Goal: Task Accomplishment & Management: Use online tool/utility

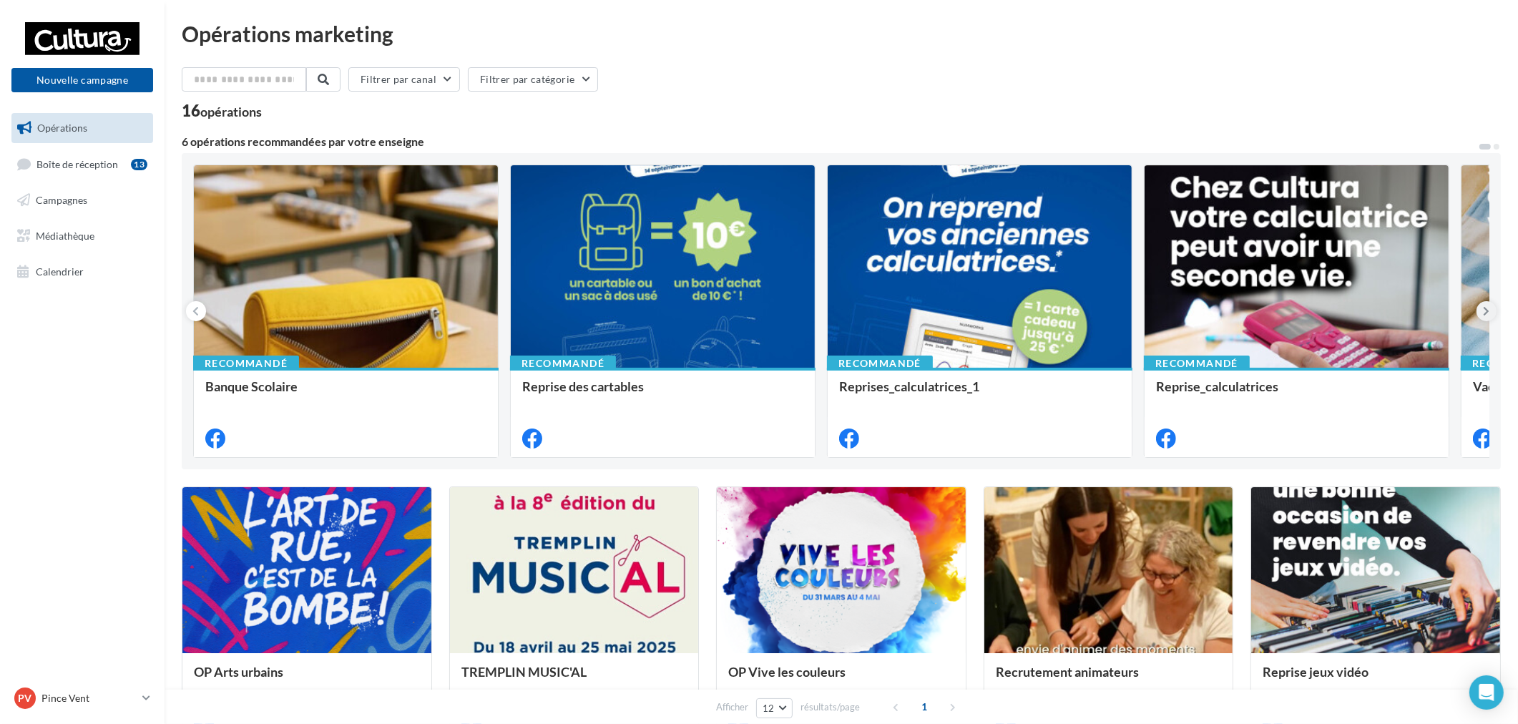
click at [1491, 308] on button at bounding box center [1487, 311] width 20 height 20
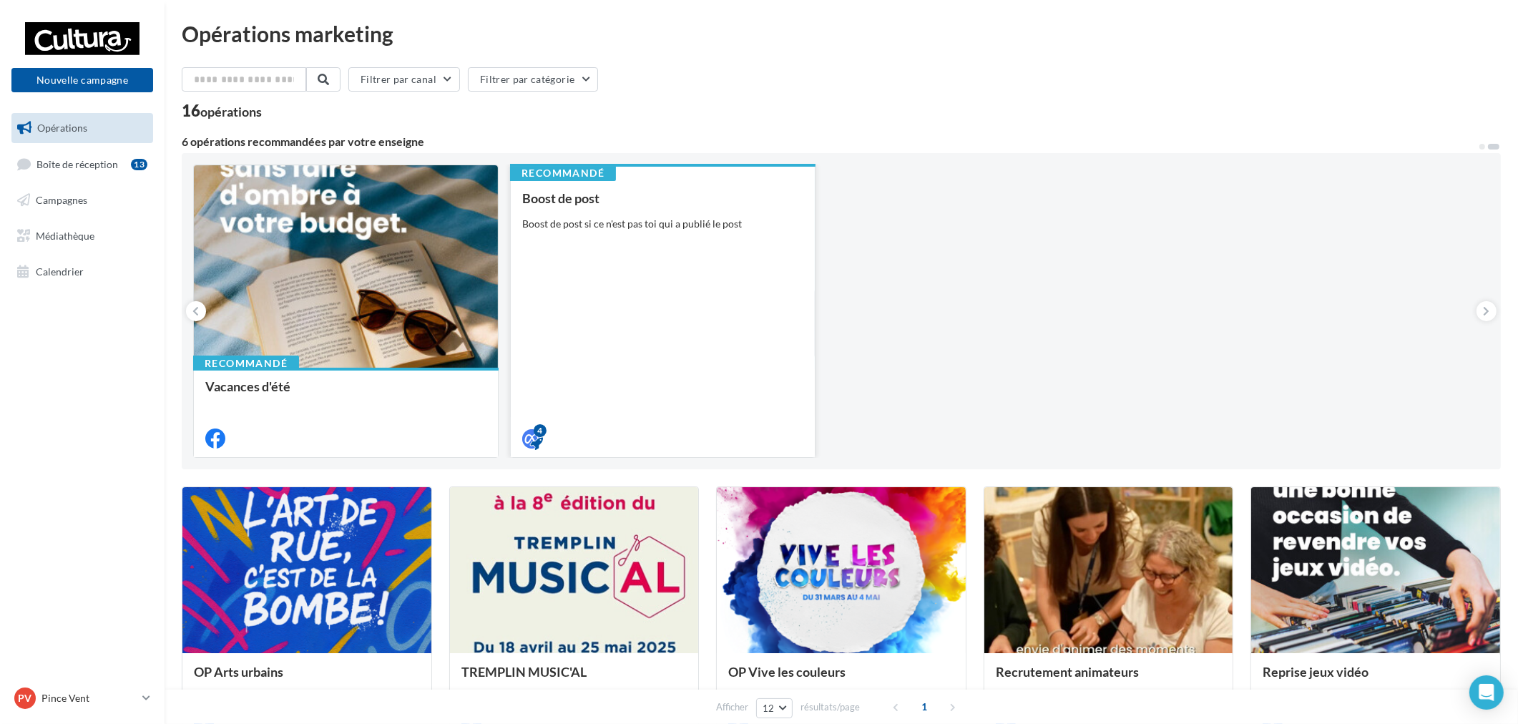
click at [673, 329] on div "Boost de post Boost de post si ce n'est pas toi qui a publié le post" at bounding box center [662, 317] width 281 height 253
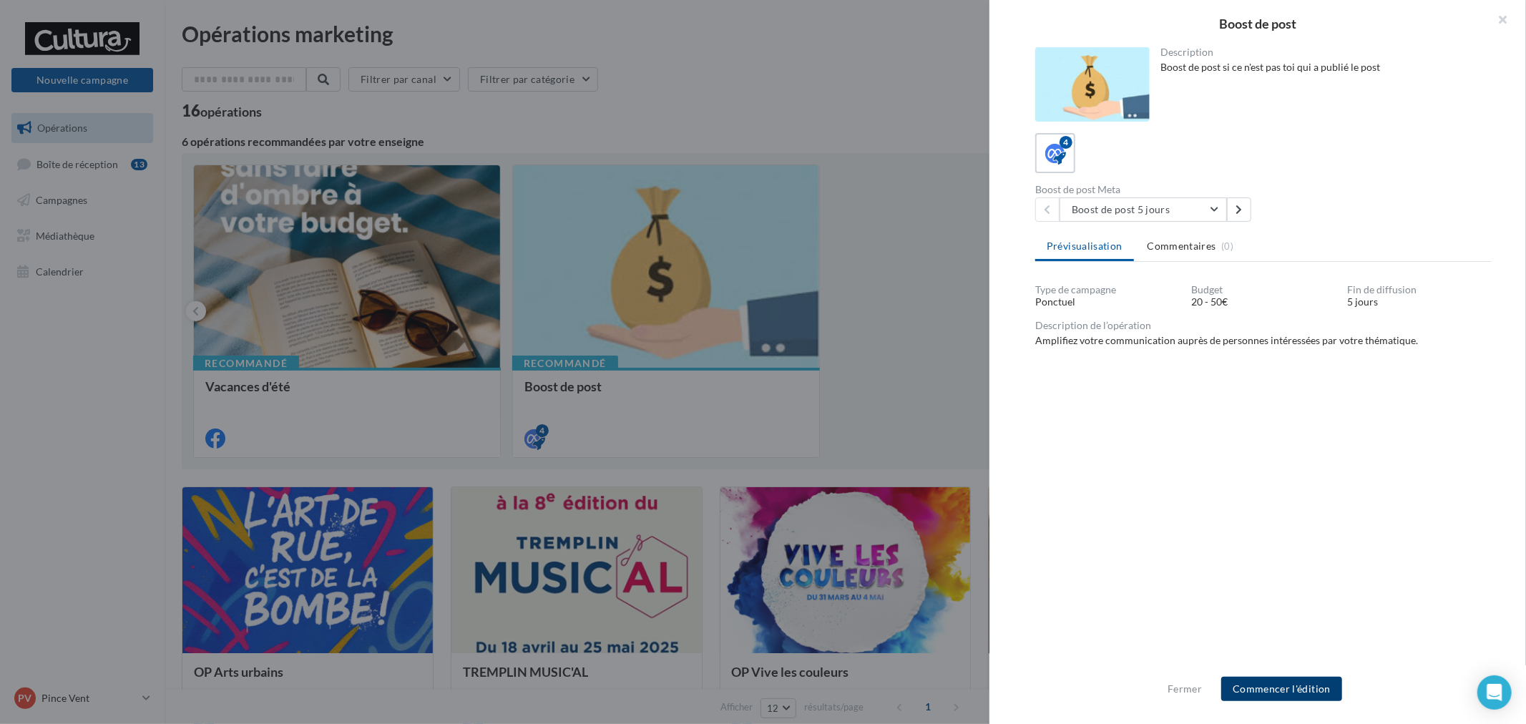
click at [1304, 688] on button "Commencer l'édition" at bounding box center [1282, 689] width 121 height 24
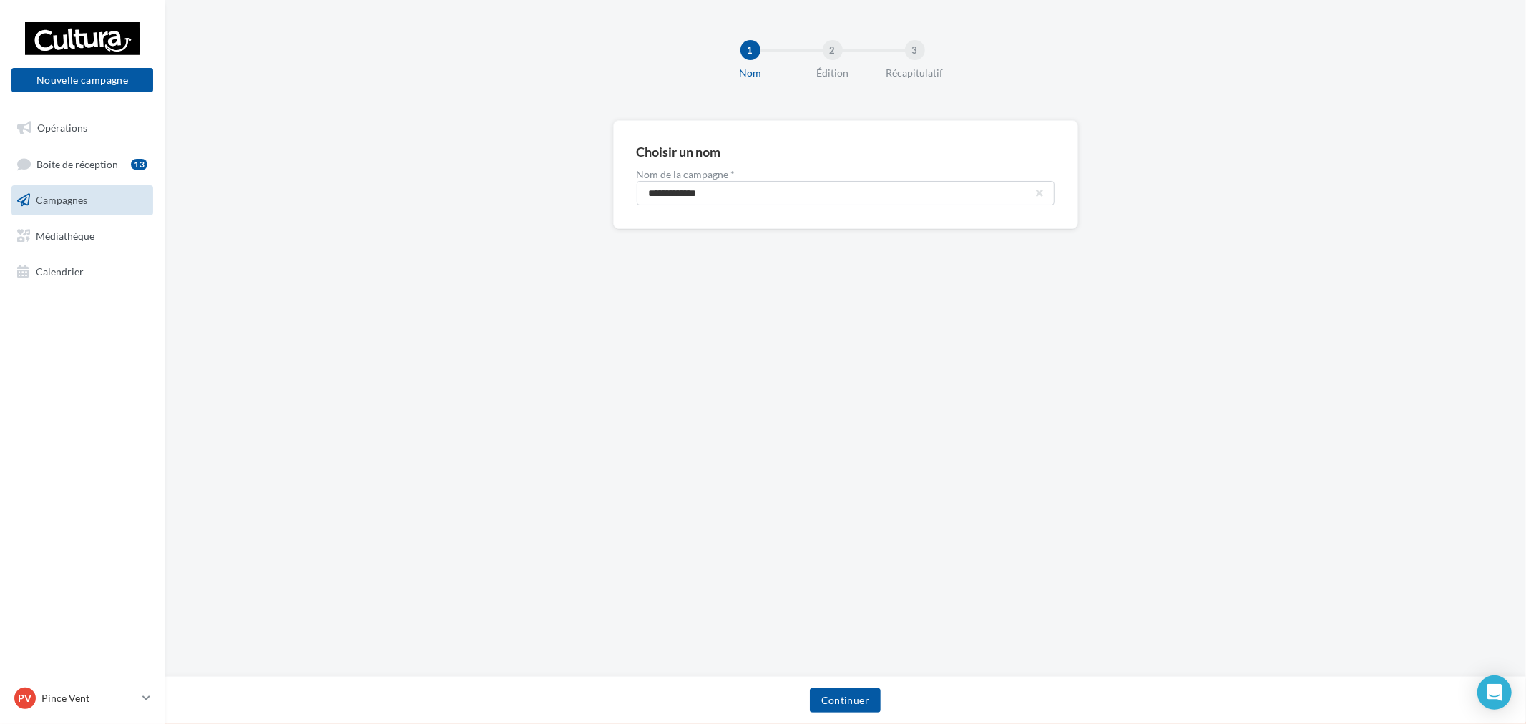
drag, startPoint x: 595, startPoint y: 170, endPoint x: 338, endPoint y: 217, distance: 261.1
click at [338, 215] on div "**********" at bounding box center [846, 197] width 1362 height 155
drag, startPoint x: 540, startPoint y: 196, endPoint x: 355, endPoint y: 294, distance: 209.7
click at [260, 182] on div "**********" at bounding box center [846, 197] width 1362 height 155
paste input "****"
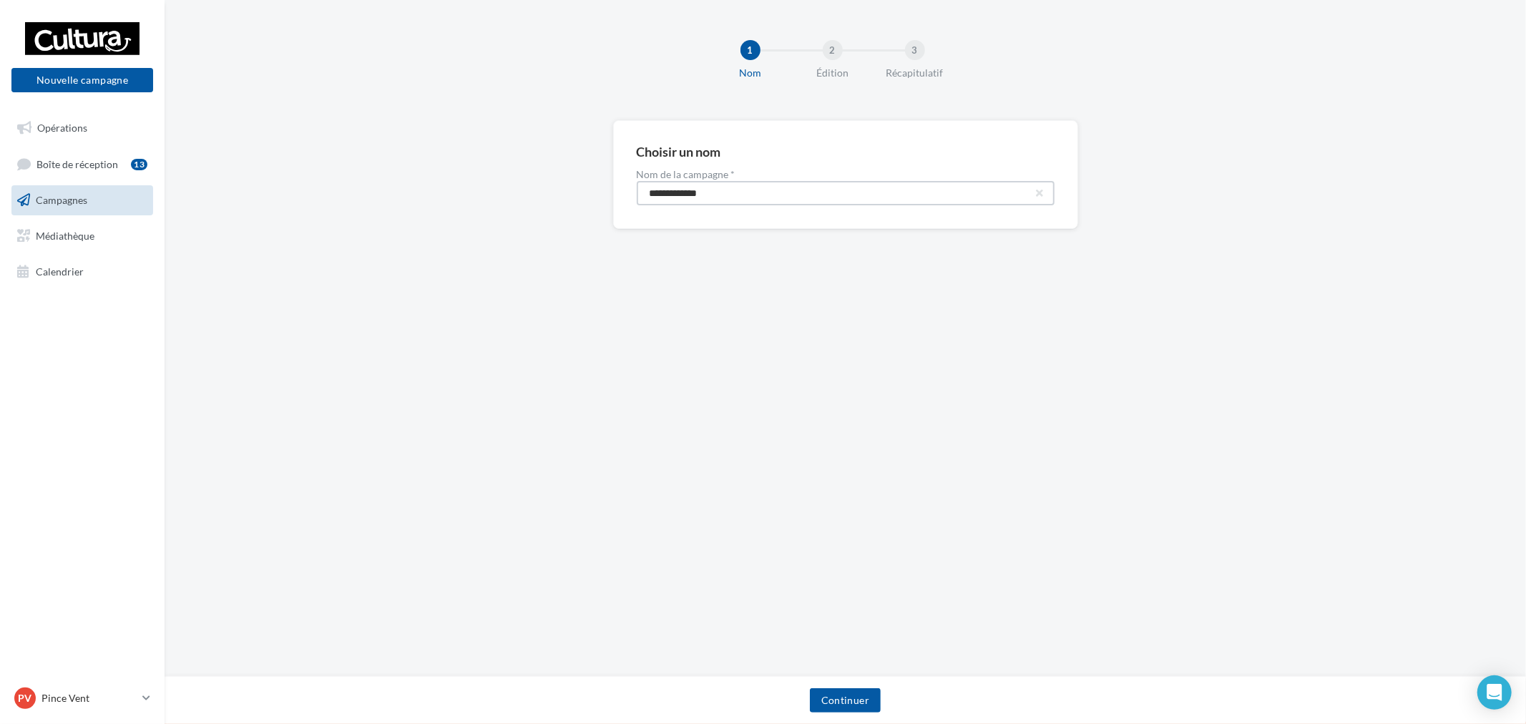
type input "**********"
click at [835, 703] on button "Continuer" at bounding box center [845, 700] width 71 height 24
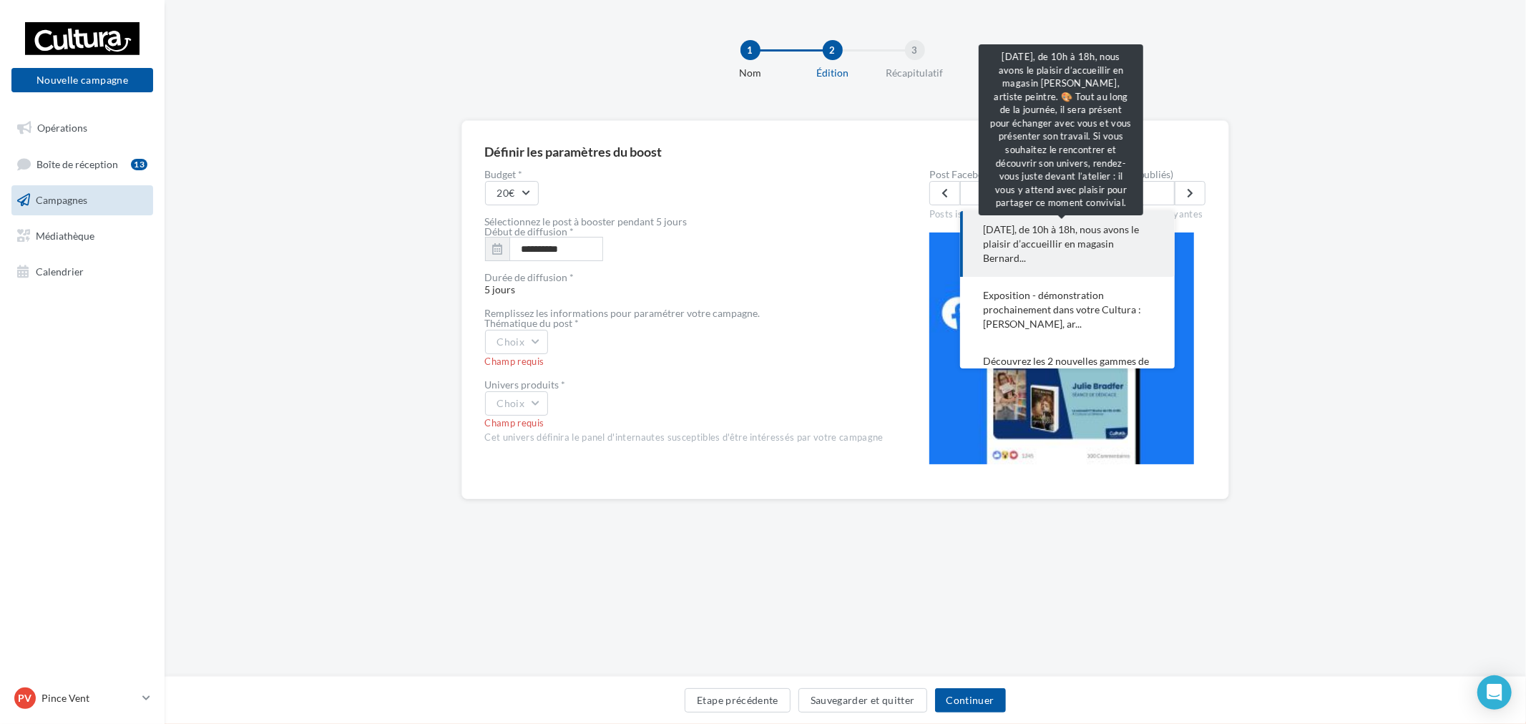
click at [1043, 226] on span "Aujourd’hui, de 10h à 18h, nous avons le plaisir d’accueillir en magasin Bernar…" at bounding box center [1067, 244] width 169 height 43
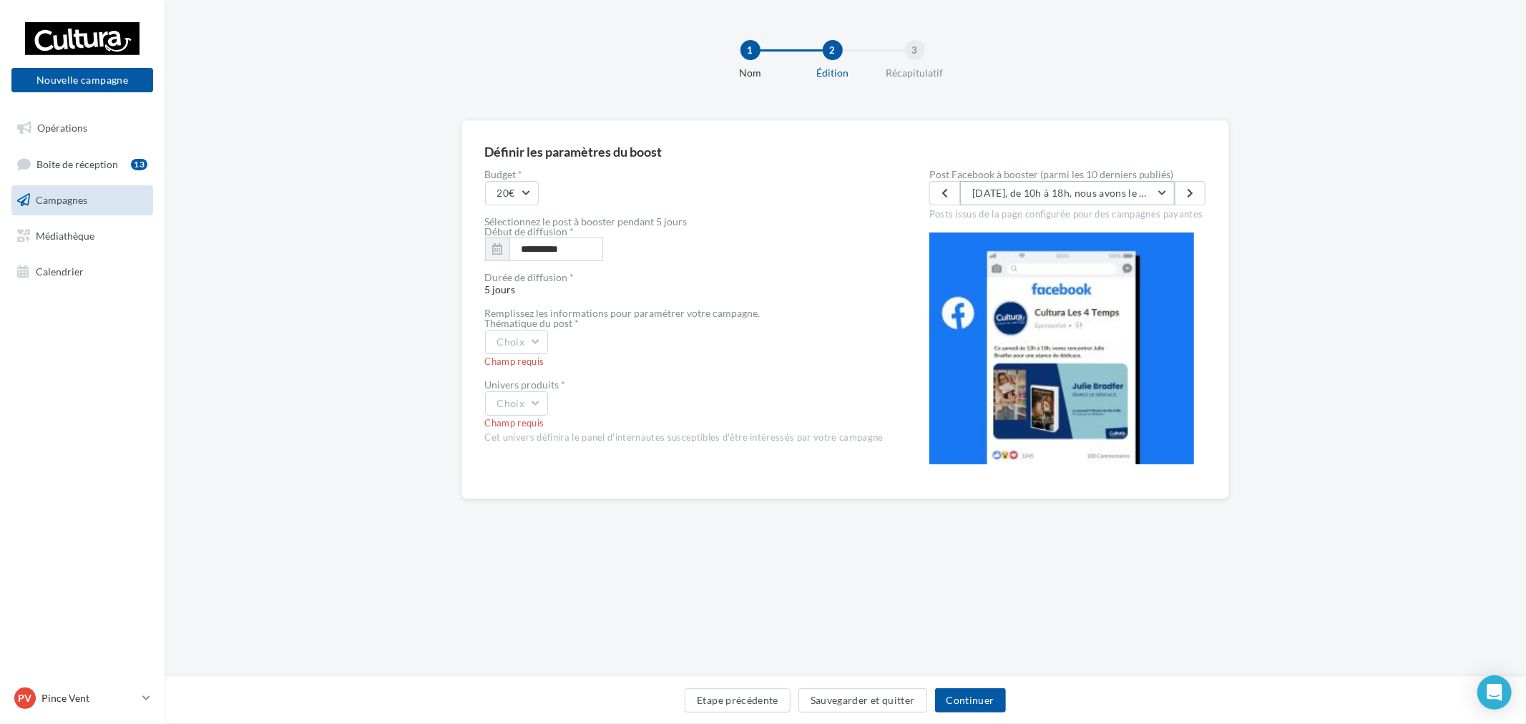
click at [1086, 184] on button "Aujourd’hui, de 10h à 18h, nous avons le plaisir d’accueillir en magasin Bernar…" at bounding box center [1067, 193] width 215 height 24
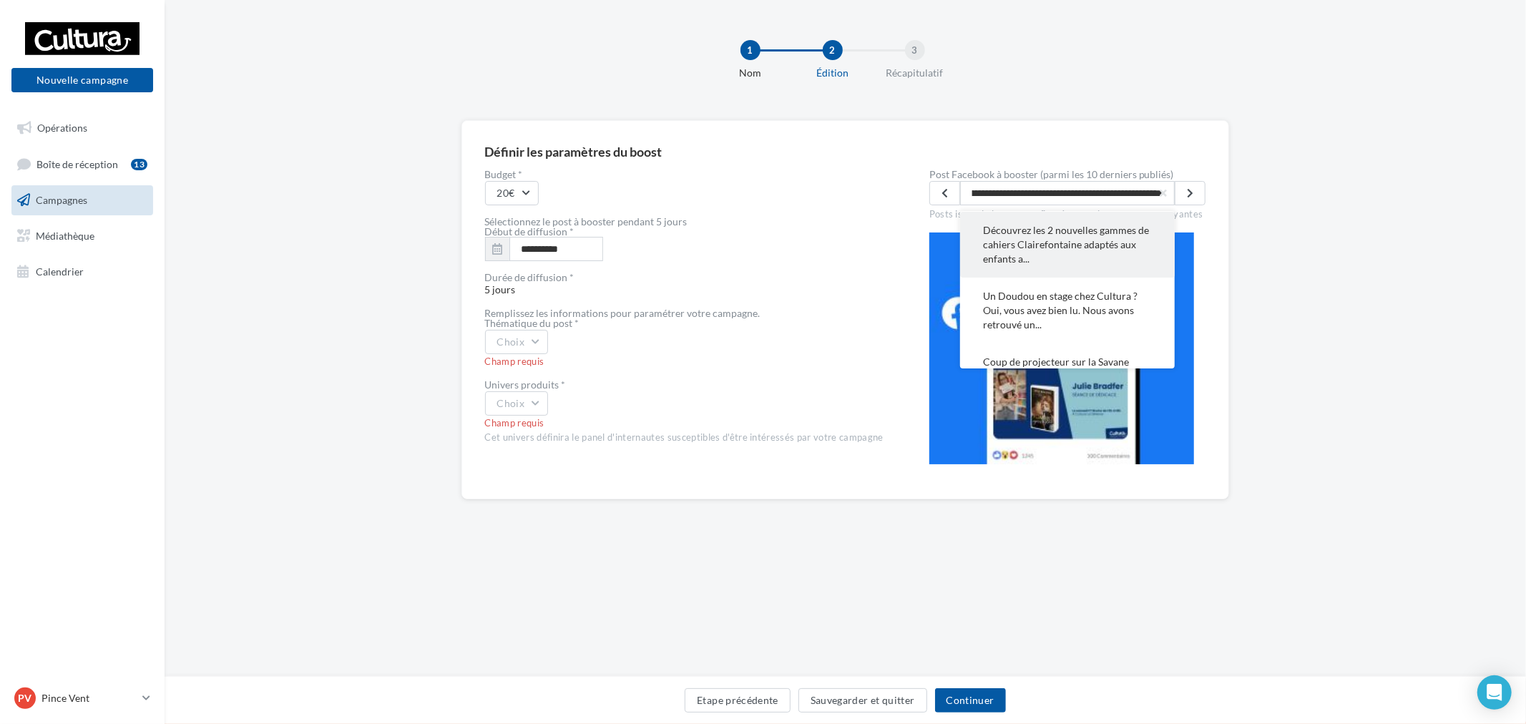
scroll to position [159, 0]
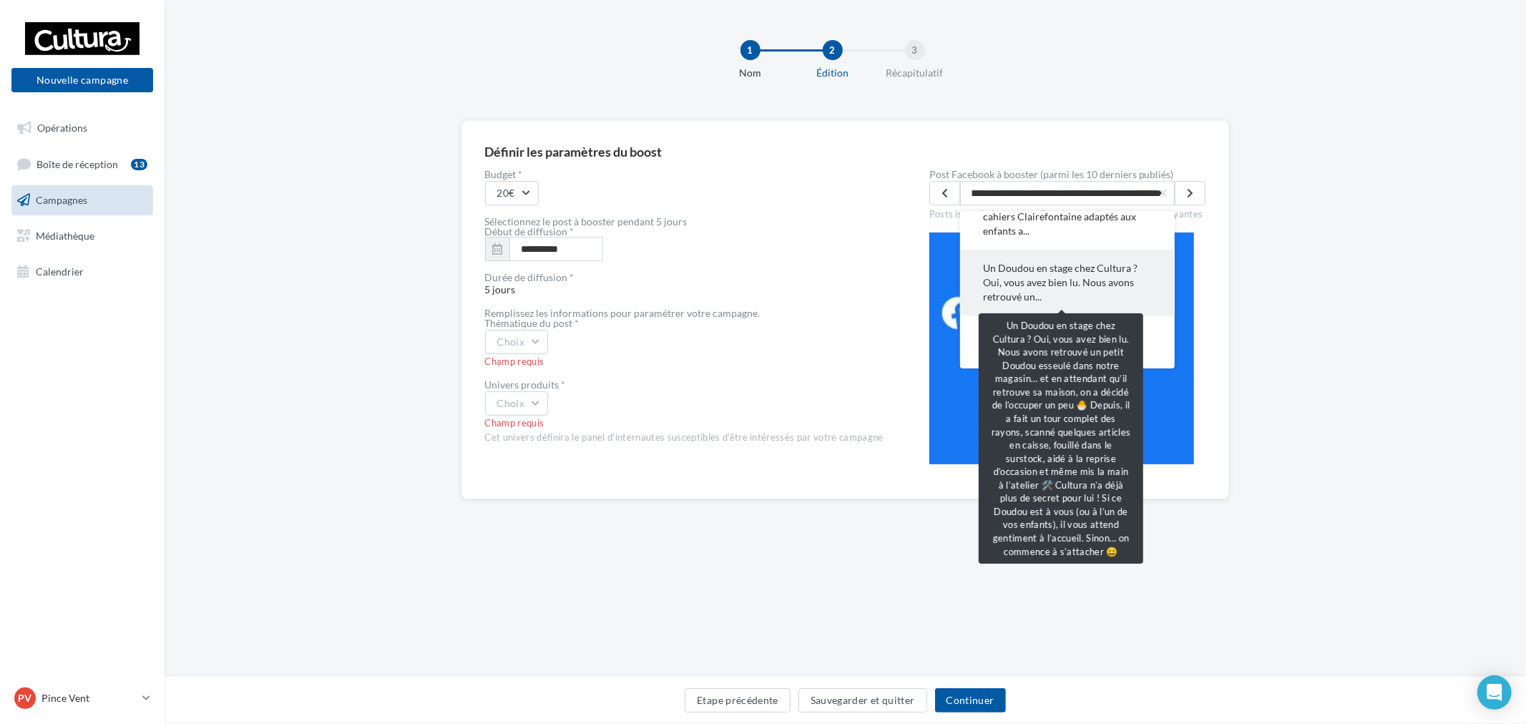
click at [1049, 275] on span "Un Doudou en stage chez Cultura ? Oui, vous avez bien lu. Nous avons retrouvé u…" at bounding box center [1067, 282] width 169 height 43
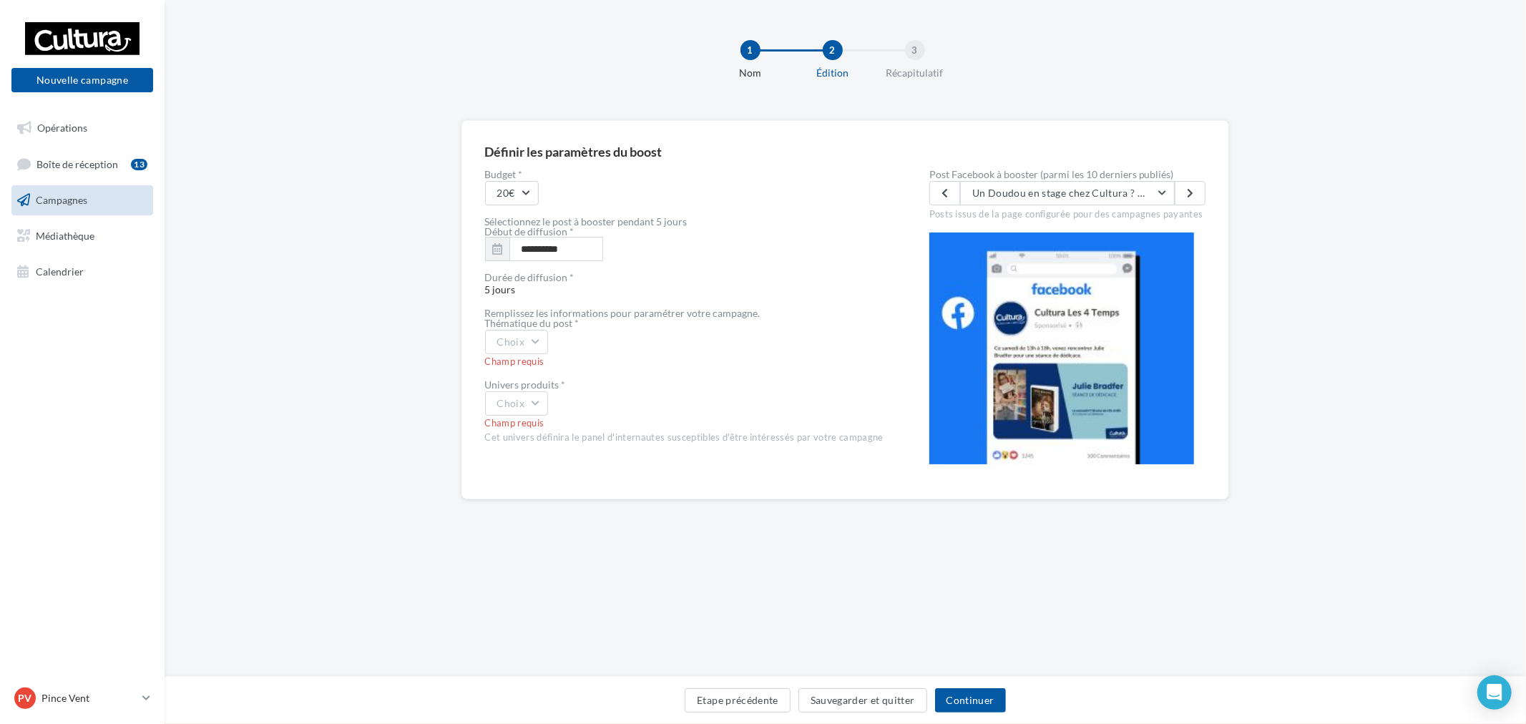
click at [1053, 175] on label "Post Facebook à booster (parmi les 10 derniers publiés)" at bounding box center [1068, 175] width 277 height 10
drag, startPoint x: 1052, startPoint y: 180, endPoint x: 1048, endPoint y: 193, distance: 13.6
click at [1048, 193] on button "Un Doudou en stage chez Cultura ? Oui, vous avez bien lu. Nous avons retrouvé u…" at bounding box center [1067, 193] width 215 height 24
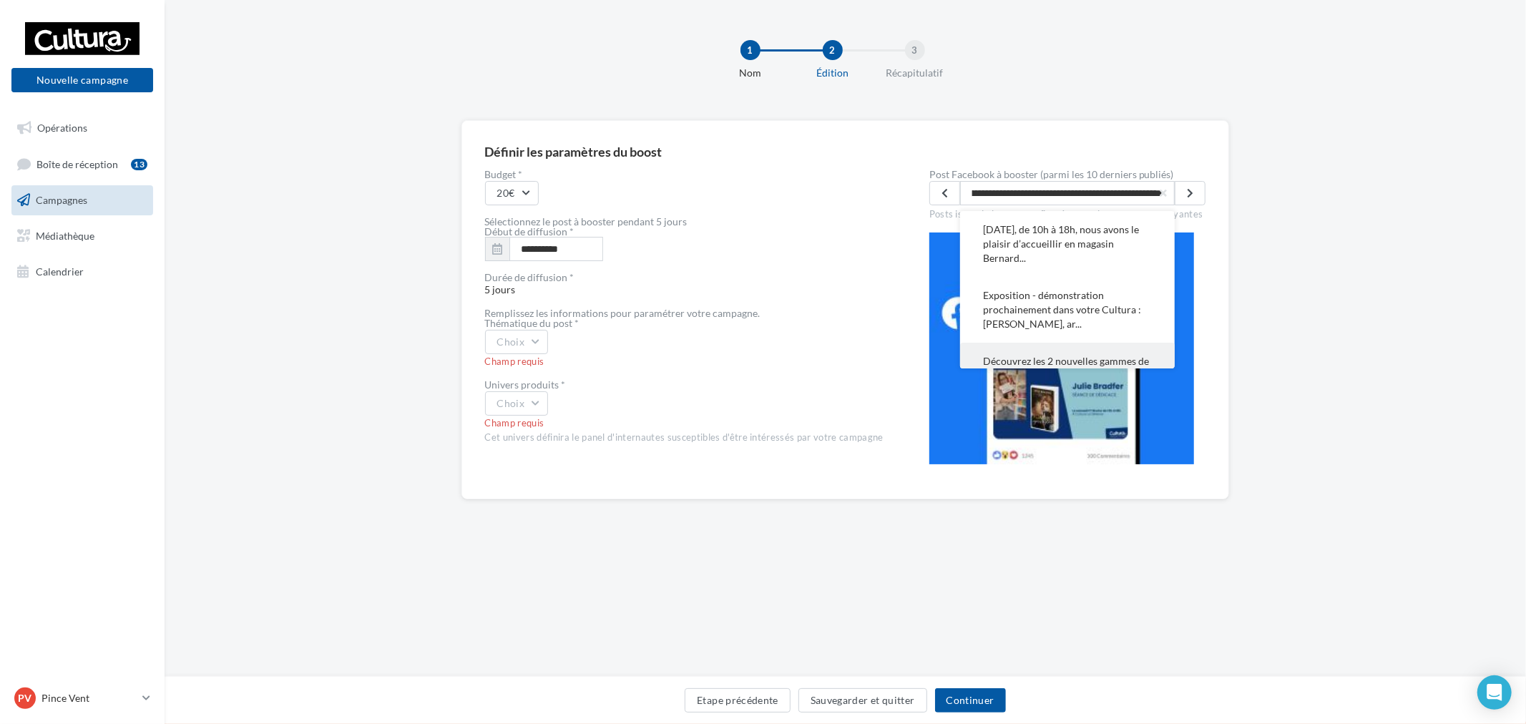
scroll to position [79, 0]
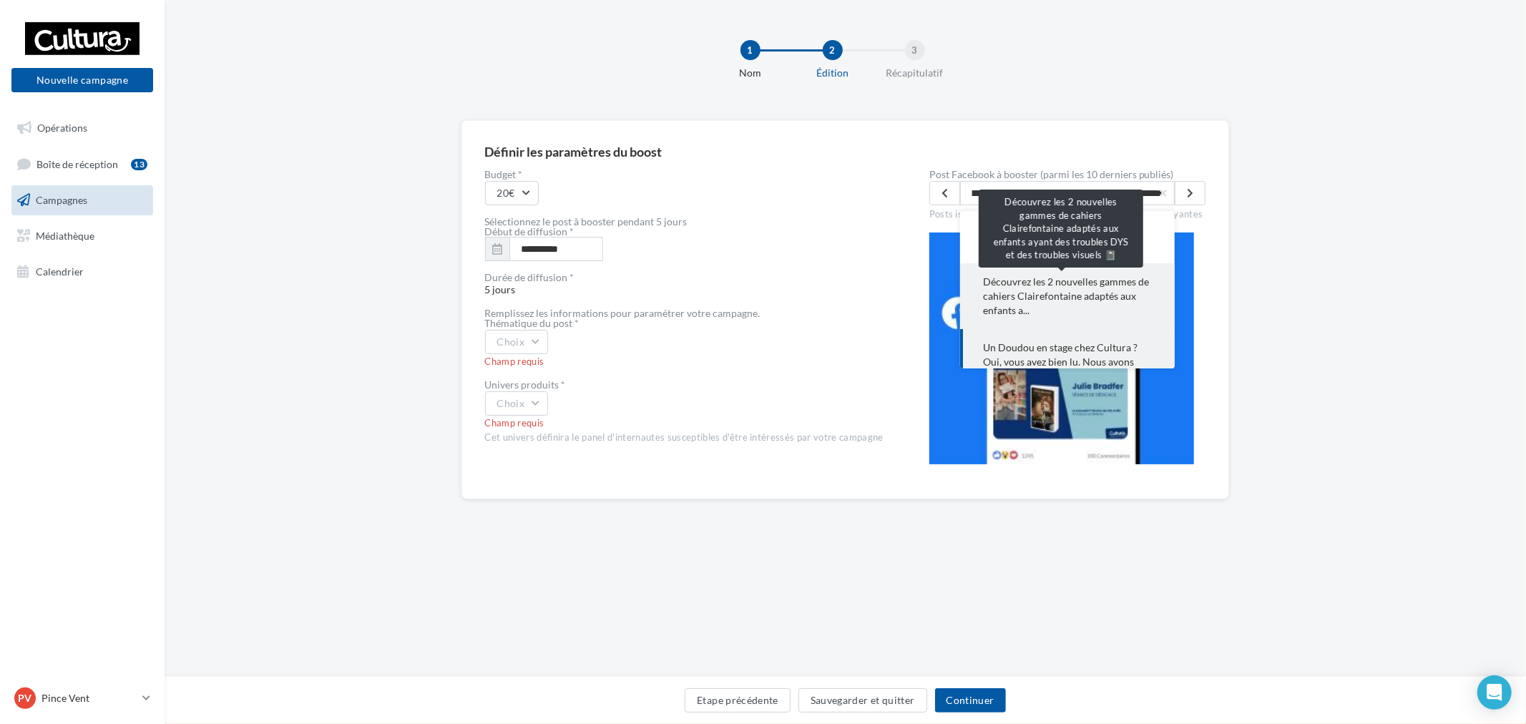
click at [1063, 303] on span "Découvrez les 2 nouvelles gammes de cahiers Clairefontaine adaptés aux enfants …" at bounding box center [1067, 296] width 169 height 43
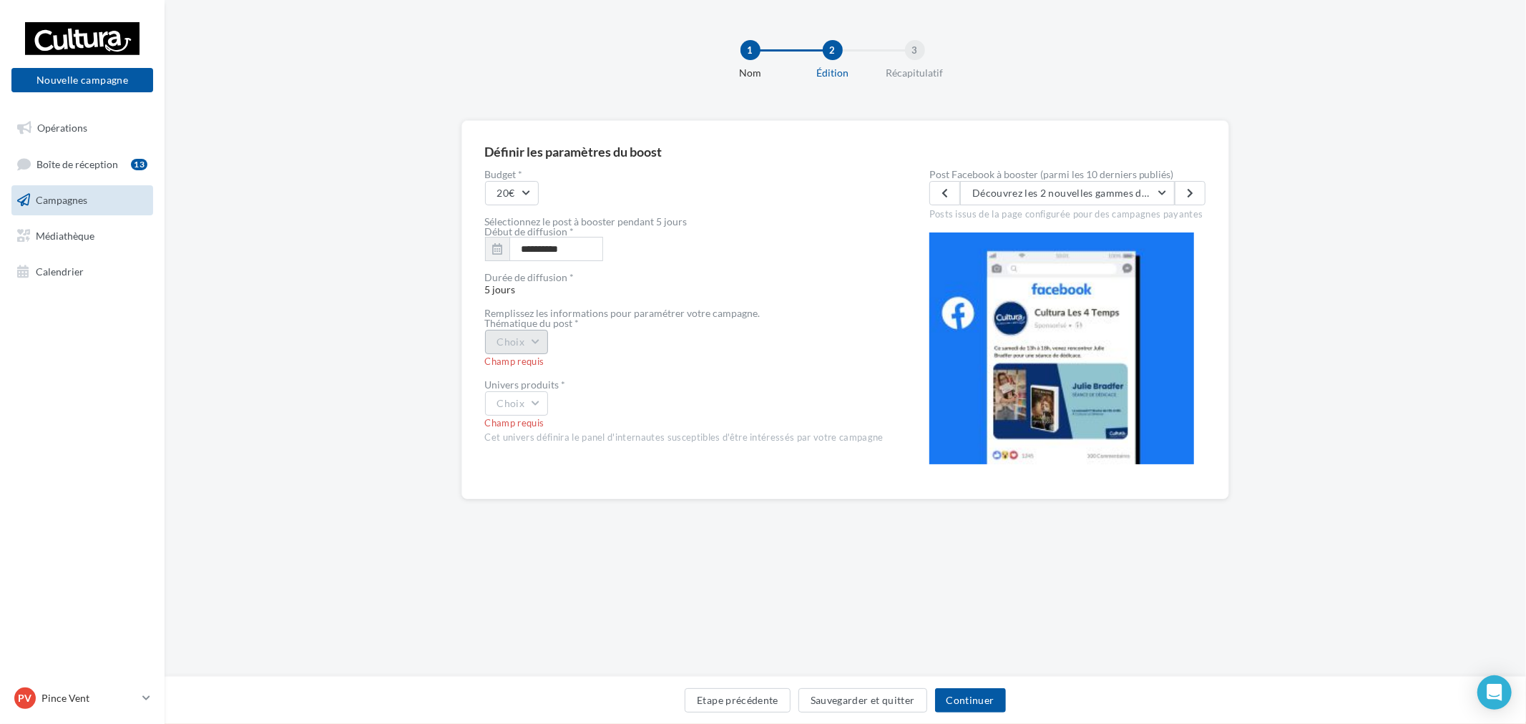
click at [533, 337] on button "Choix" at bounding box center [517, 342] width 64 height 24
click at [540, 487] on div "Autre" at bounding box center [574, 485] width 177 height 37
click at [538, 419] on div "Champ requis" at bounding box center [684, 423] width 399 height 13
click at [538, 409] on button "Choix" at bounding box center [517, 403] width 64 height 24
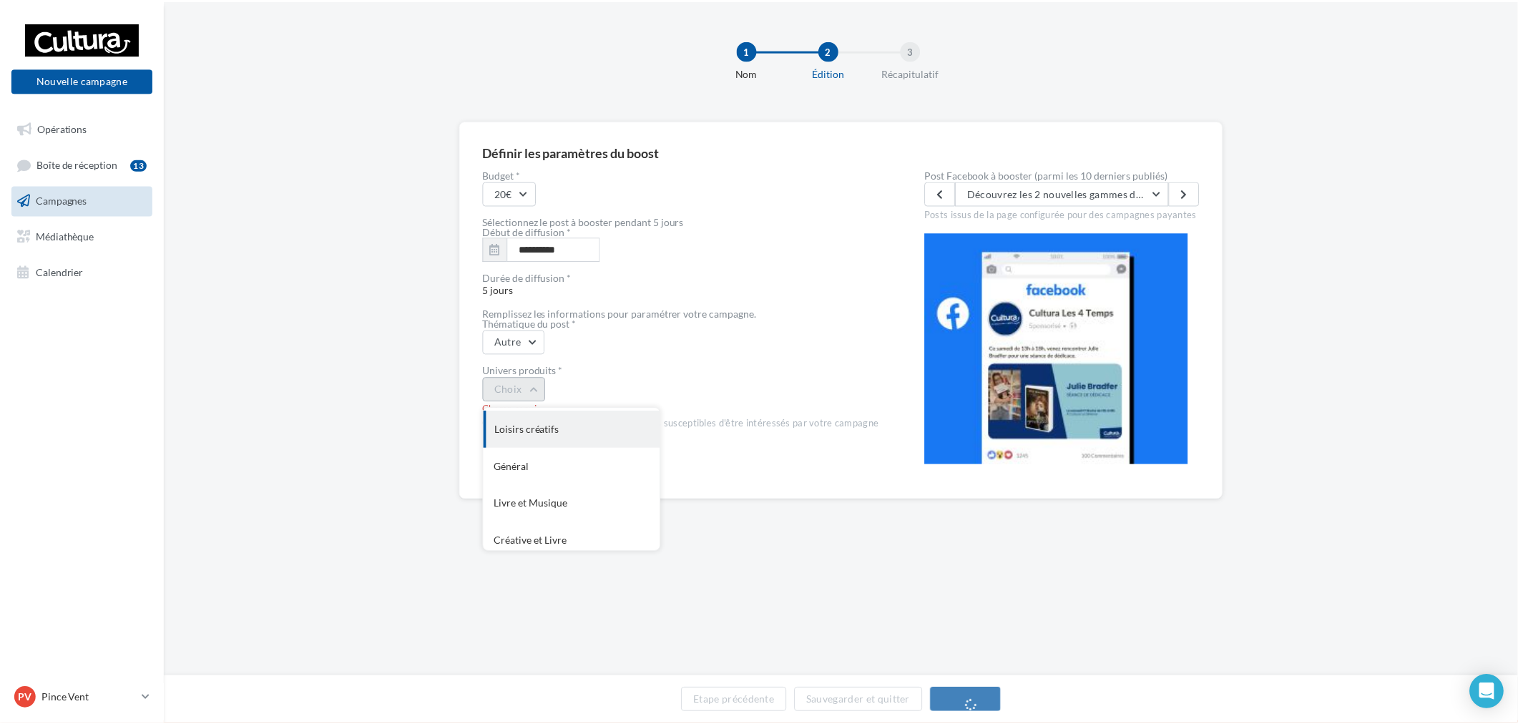
scroll to position [117, 0]
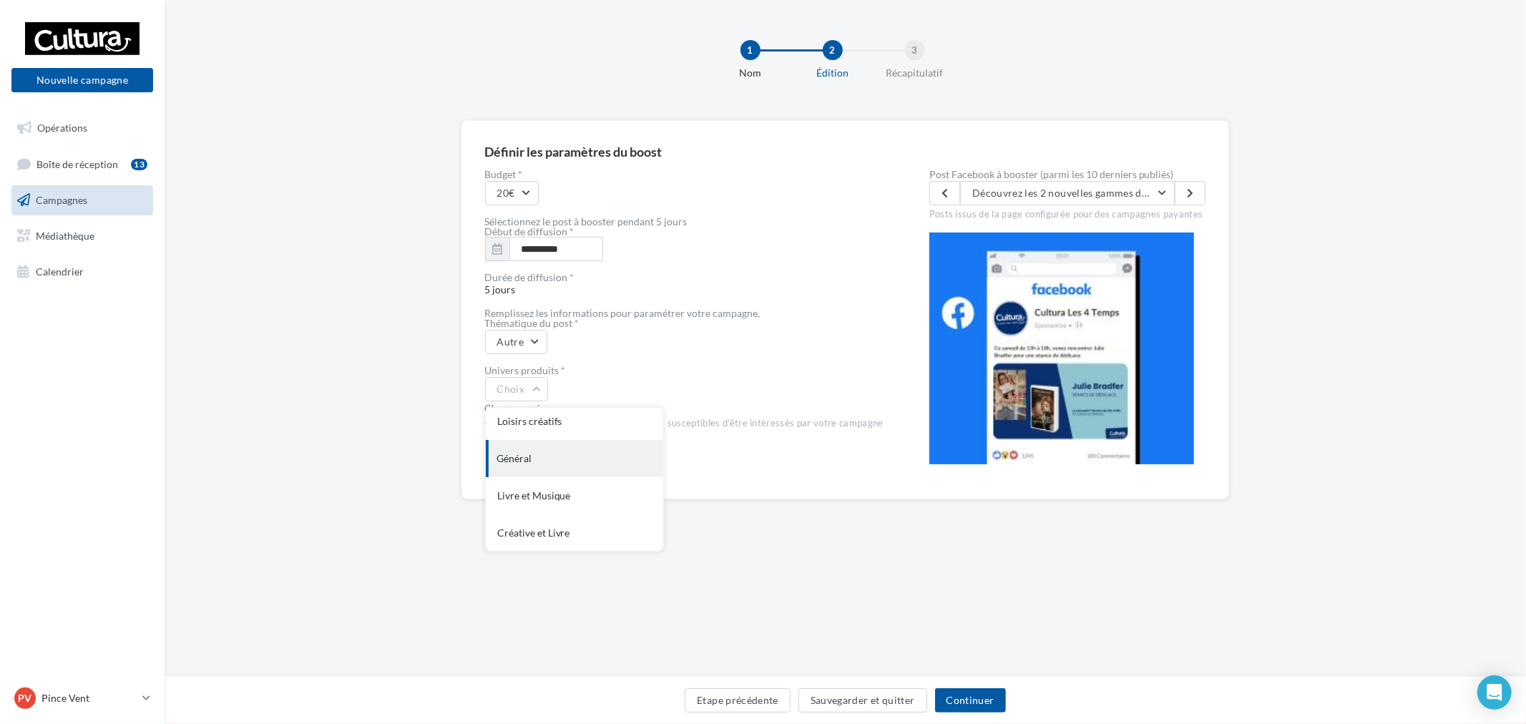
click at [539, 470] on div "Général" at bounding box center [574, 458] width 177 height 37
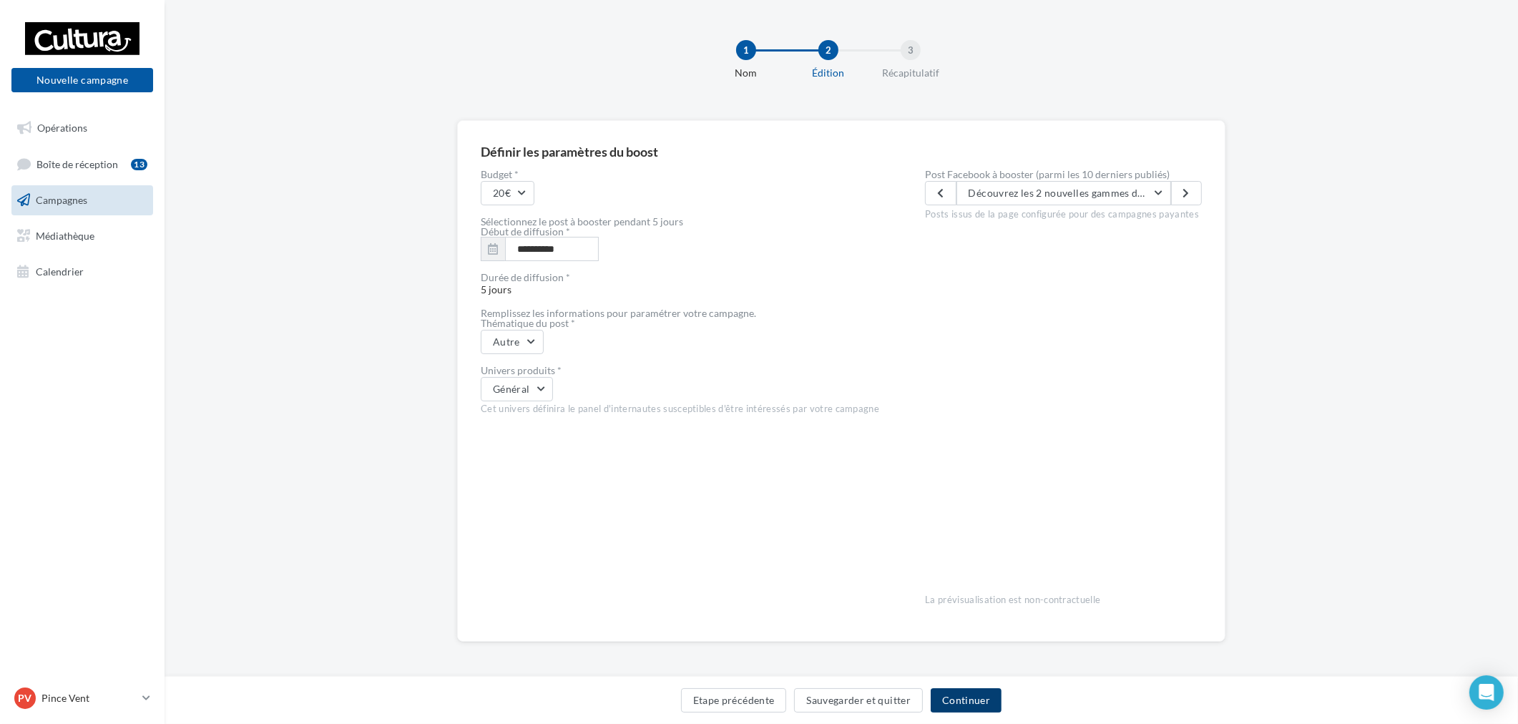
click at [978, 708] on button "Continuer" at bounding box center [966, 700] width 71 height 24
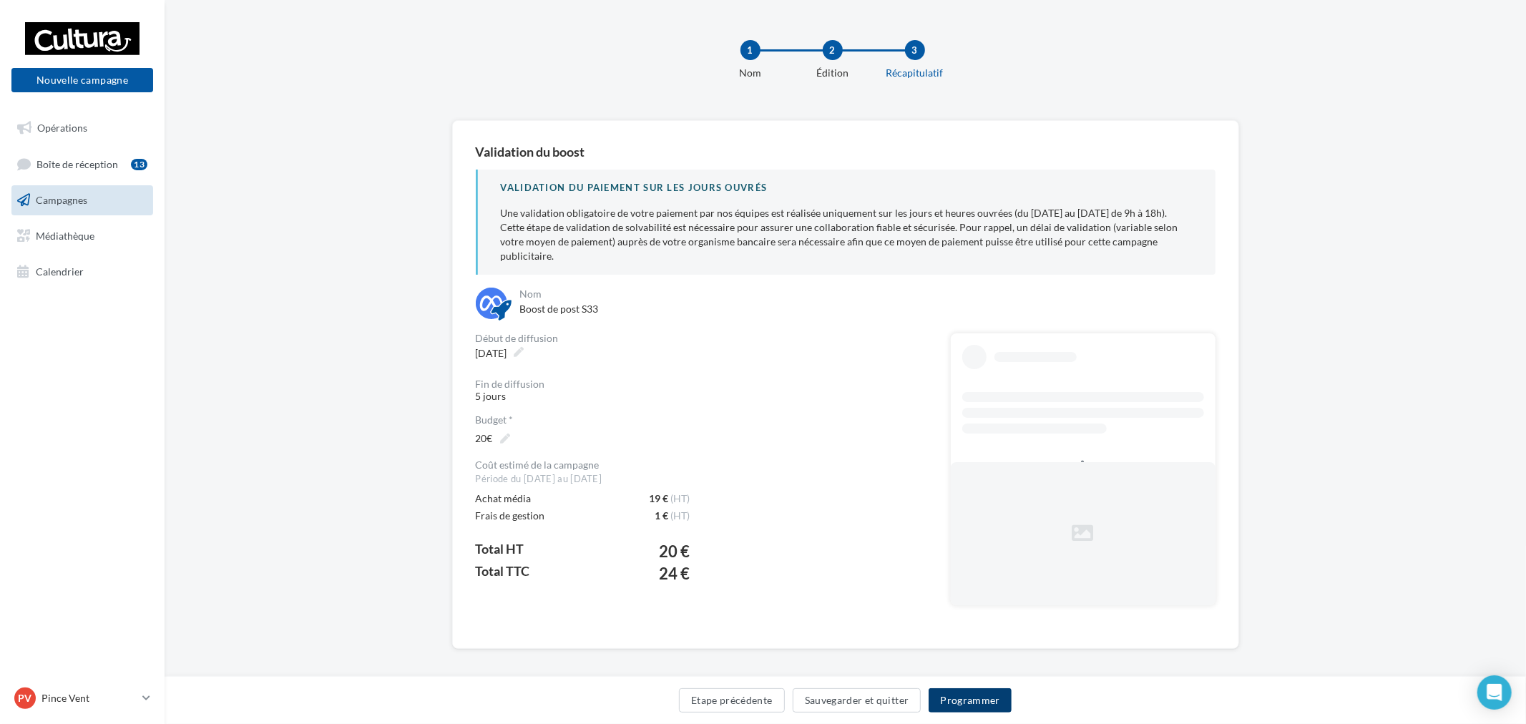
click at [1004, 702] on button "Programmer" at bounding box center [970, 700] width 83 height 24
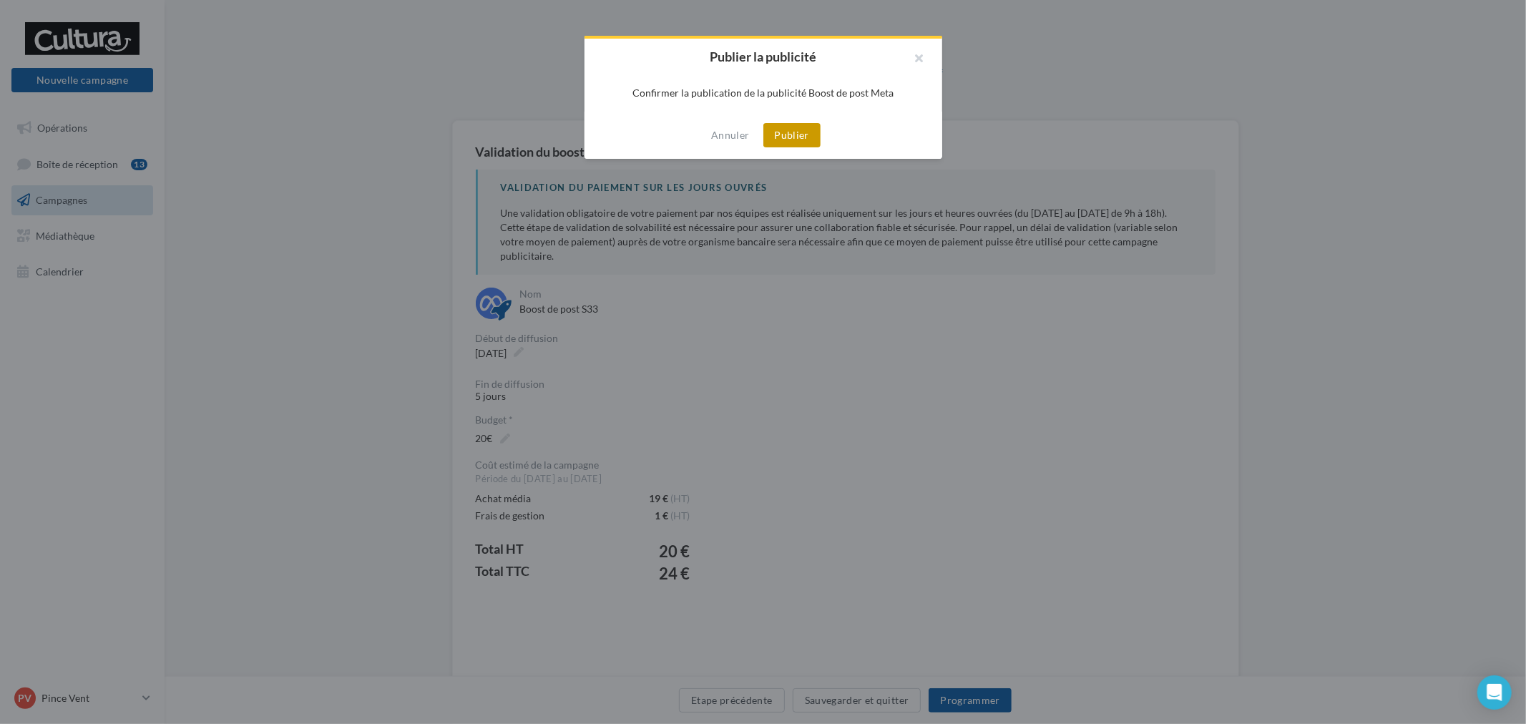
click at [784, 137] on button "Publier" at bounding box center [792, 135] width 57 height 24
